Goal: Information Seeking & Learning: Learn about a topic

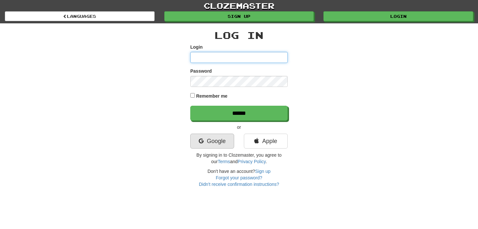
type input "**********"
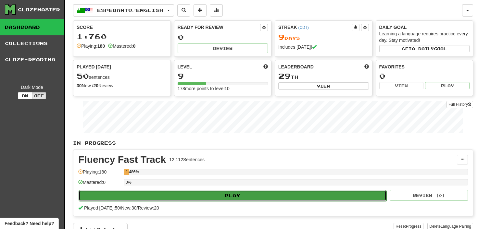
click at [229, 195] on button "Play" at bounding box center [233, 195] width 308 height 11
select select "**"
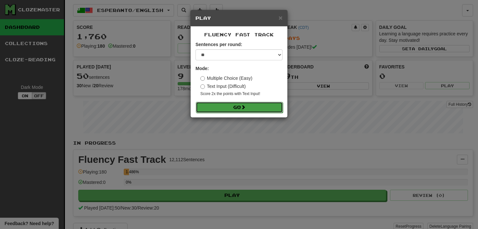
click at [234, 108] on button "Go" at bounding box center [239, 107] width 87 height 11
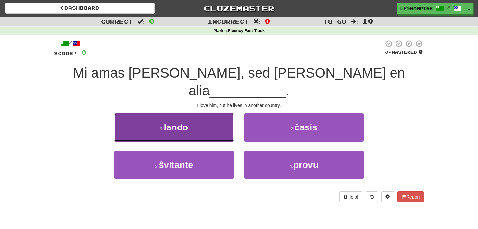
click at [183, 123] on span "lando" at bounding box center [176, 128] width 24 height 10
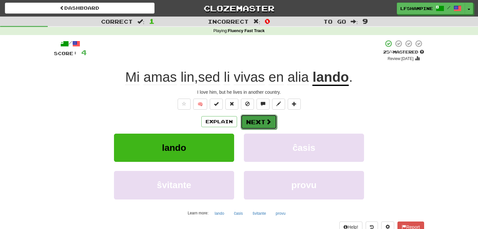
click at [255, 119] on button "Next" at bounding box center [259, 122] width 36 height 15
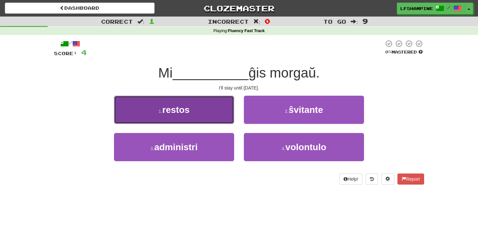
click at [184, 108] on span "restos" at bounding box center [176, 110] width 27 height 10
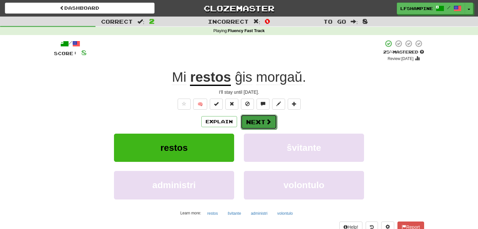
click at [257, 121] on button "Next" at bounding box center [259, 122] width 36 height 15
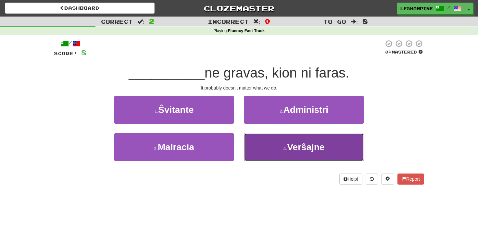
click at [306, 148] on span "Verŝajne" at bounding box center [305, 147] width 37 height 10
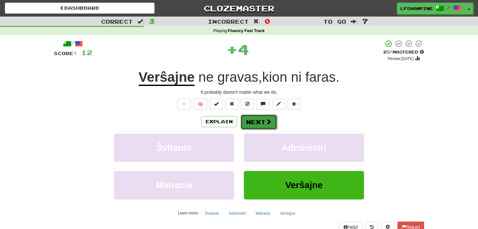
click at [256, 119] on button "Next" at bounding box center [259, 122] width 36 height 15
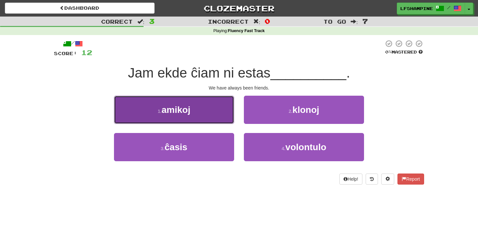
click at [180, 109] on span "amikoj" at bounding box center [176, 110] width 29 height 10
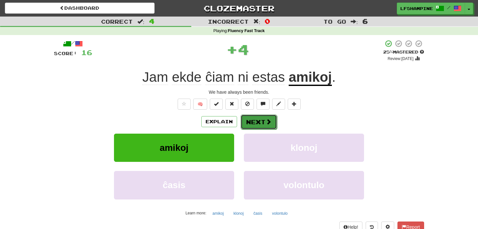
click at [260, 122] on button "Next" at bounding box center [259, 122] width 36 height 15
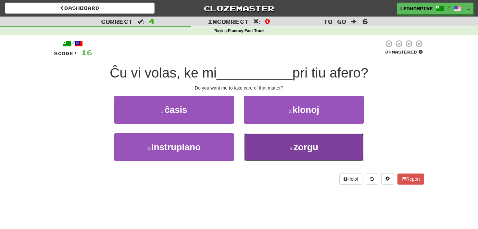
click at [301, 153] on button "4 . zorgu" at bounding box center [304, 147] width 120 height 28
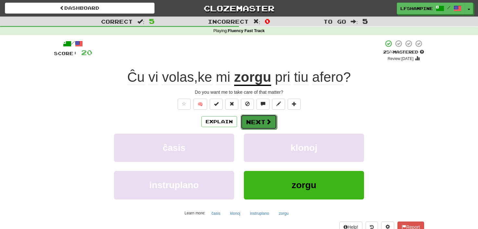
click at [257, 122] on button "Next" at bounding box center [259, 122] width 36 height 15
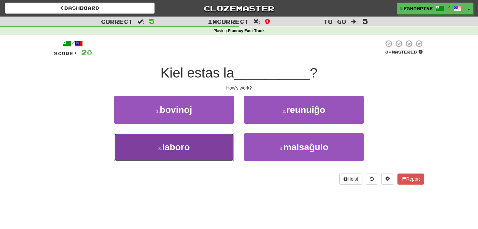
click at [175, 150] on span "laboro" at bounding box center [176, 147] width 28 height 10
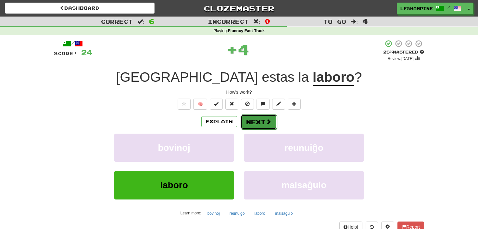
click at [258, 118] on button "Next" at bounding box center [259, 122] width 36 height 15
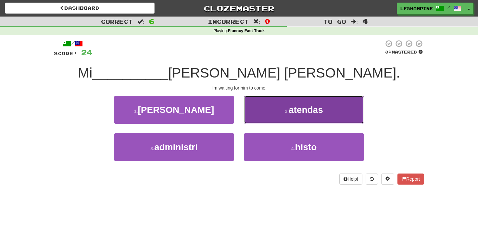
click at [306, 111] on span "atendas" at bounding box center [306, 110] width 34 height 10
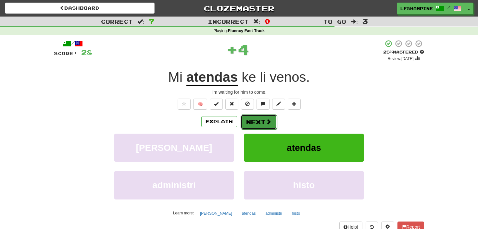
click at [258, 123] on button "Next" at bounding box center [259, 122] width 36 height 15
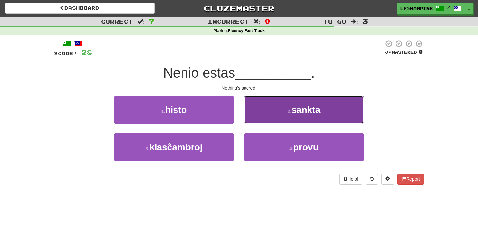
click at [307, 112] on span "sankta" at bounding box center [306, 110] width 29 height 10
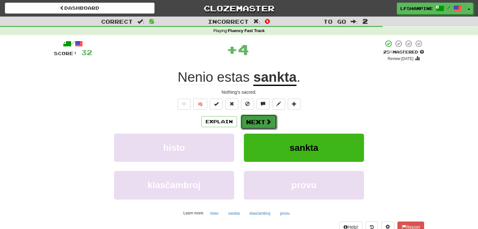
click at [255, 120] on button "Next" at bounding box center [259, 122] width 36 height 15
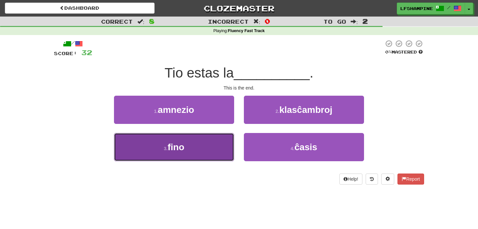
click at [184, 153] on button "3 . fino" at bounding box center [174, 147] width 120 height 28
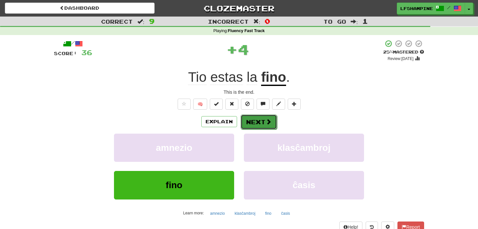
click at [261, 117] on button "Next" at bounding box center [259, 122] width 36 height 15
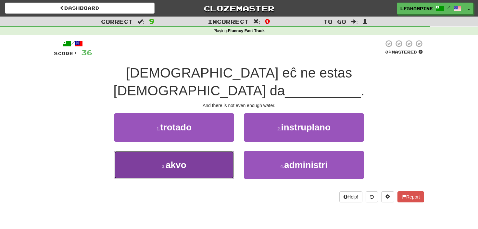
click at [191, 151] on button "3 . akvo" at bounding box center [174, 165] width 120 height 28
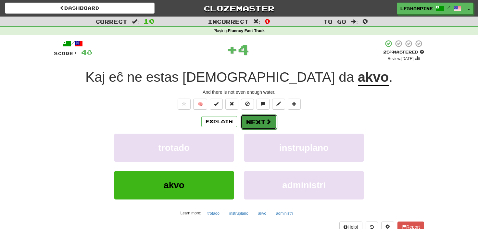
click at [256, 122] on button "Next" at bounding box center [259, 122] width 36 height 15
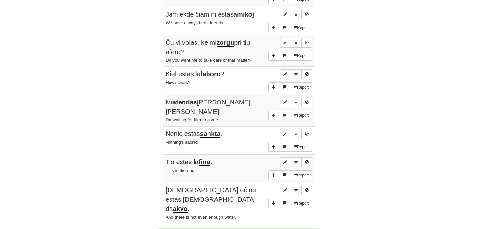
scroll to position [466, 0]
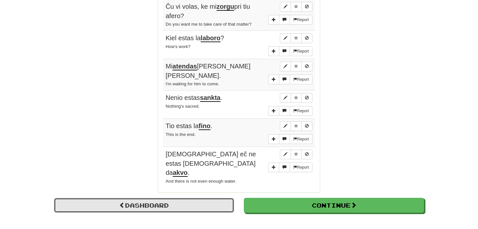
click at [151, 198] on link "Dashboard" at bounding box center [144, 205] width 180 height 15
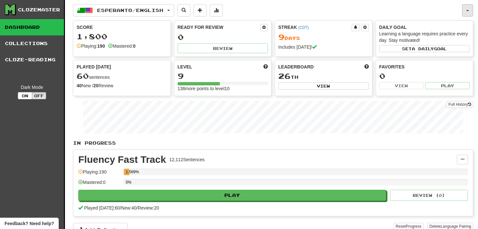
click at [468, 9] on button "button" at bounding box center [467, 10] width 11 height 12
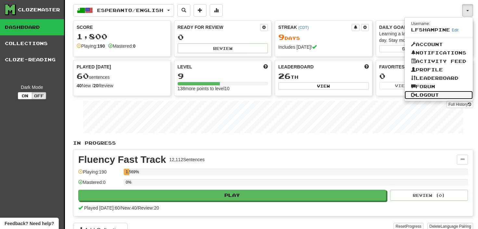
click at [423, 94] on link "Logout" at bounding box center [439, 95] width 68 height 8
